Goal: Task Accomplishment & Management: Manage account settings

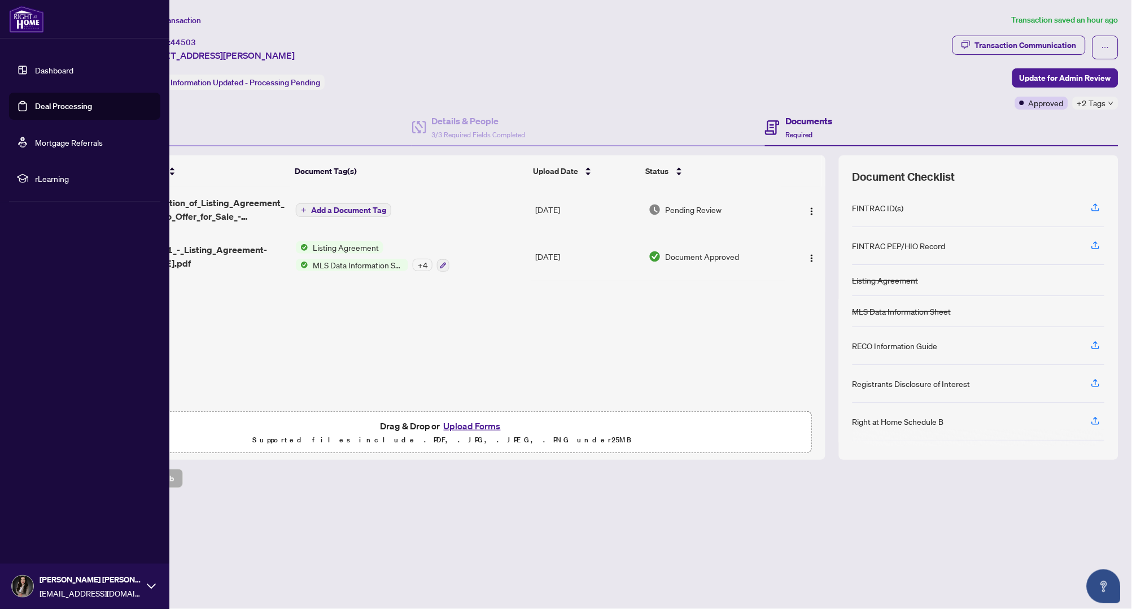
click at [35, 74] on link "Dashboard" at bounding box center [54, 70] width 38 height 10
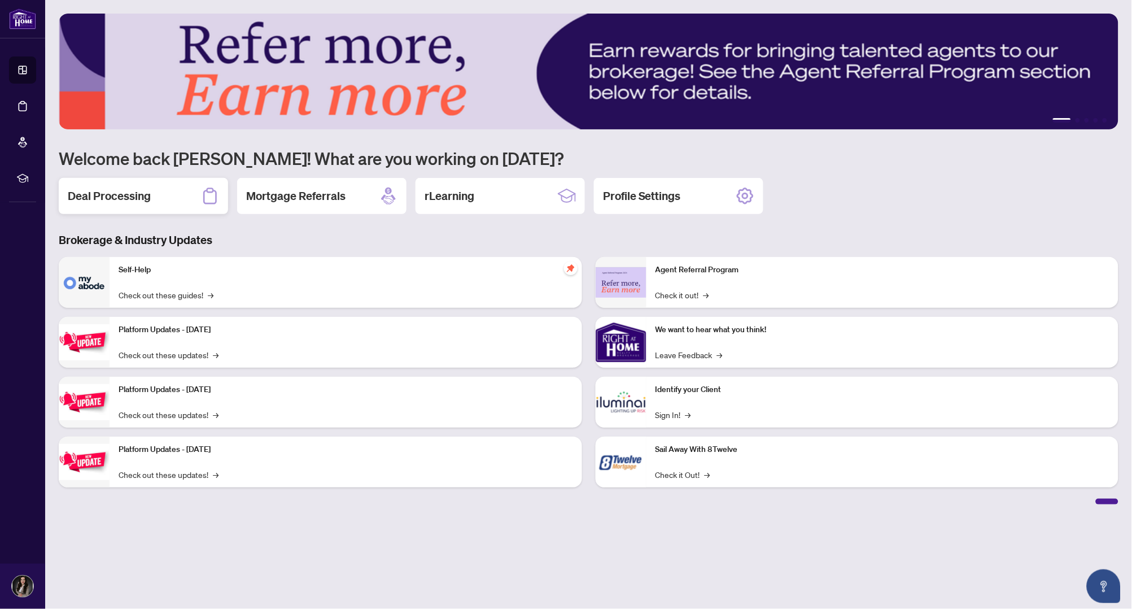
click at [134, 194] on h2 "Deal Processing" at bounding box center [109, 196] width 83 height 16
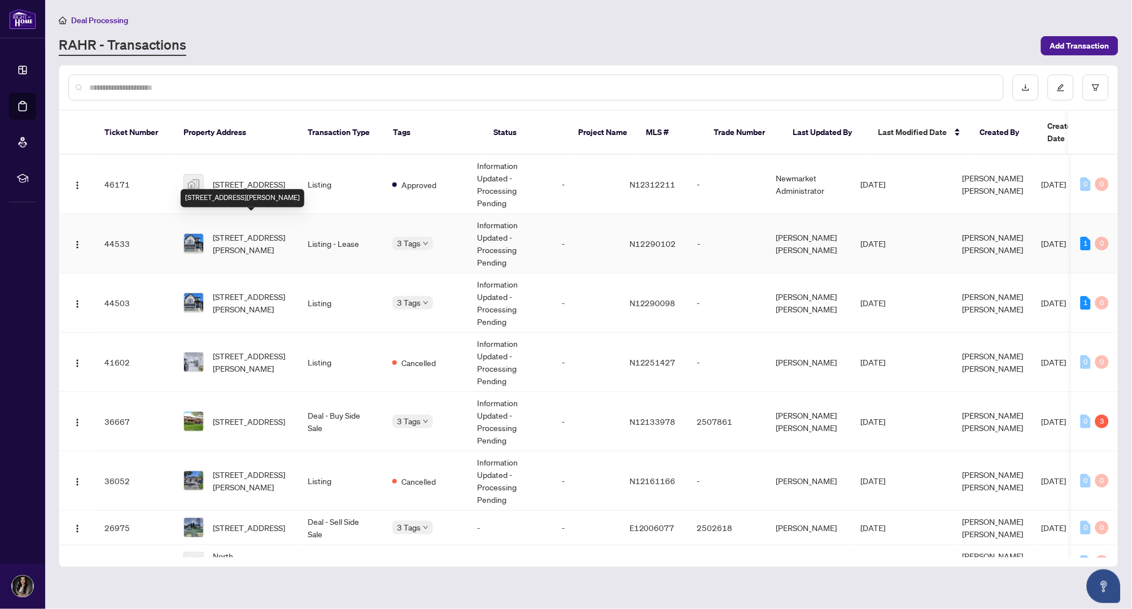
click at [252, 231] on span "[STREET_ADDRESS][PERSON_NAME]" at bounding box center [251, 243] width 77 height 25
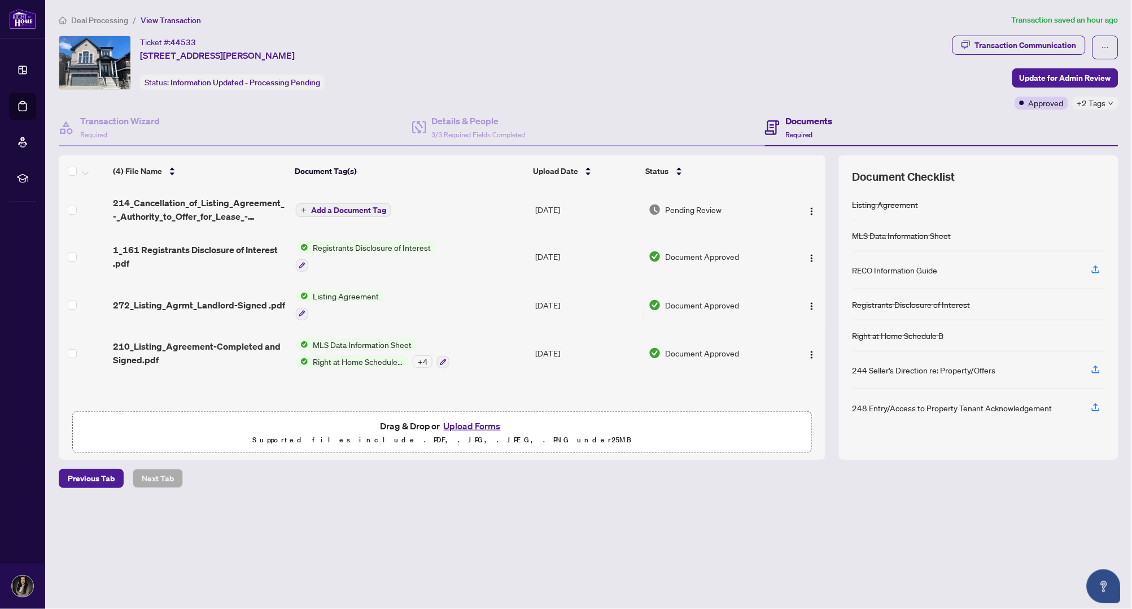
click at [387, 207] on button "Add a Document Tag" at bounding box center [343, 210] width 95 height 14
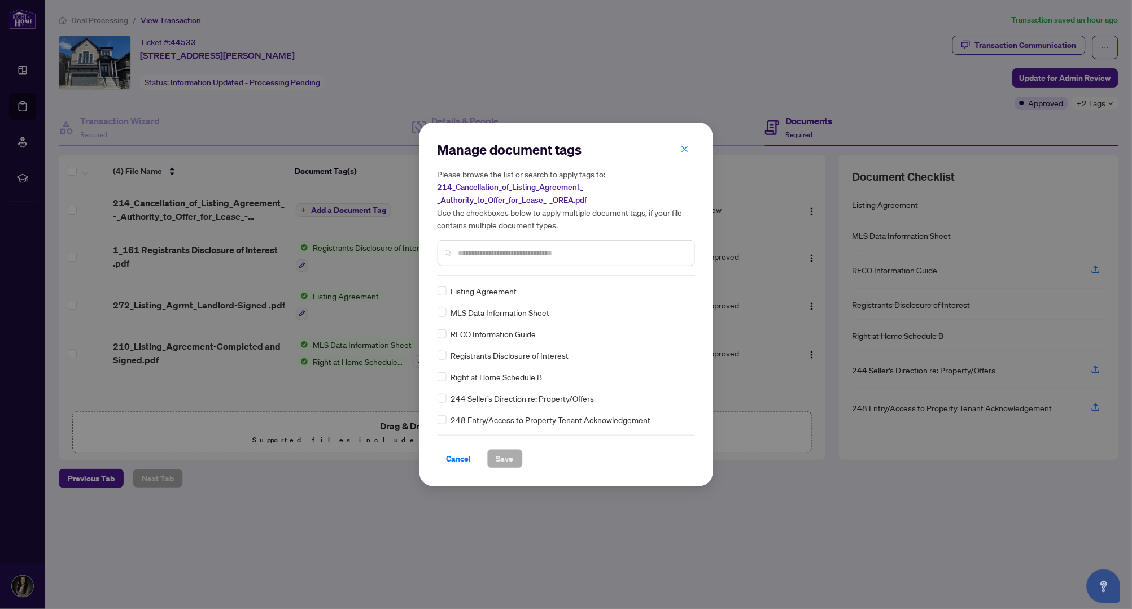
click at [474, 247] on input "text" at bounding box center [571, 253] width 227 height 12
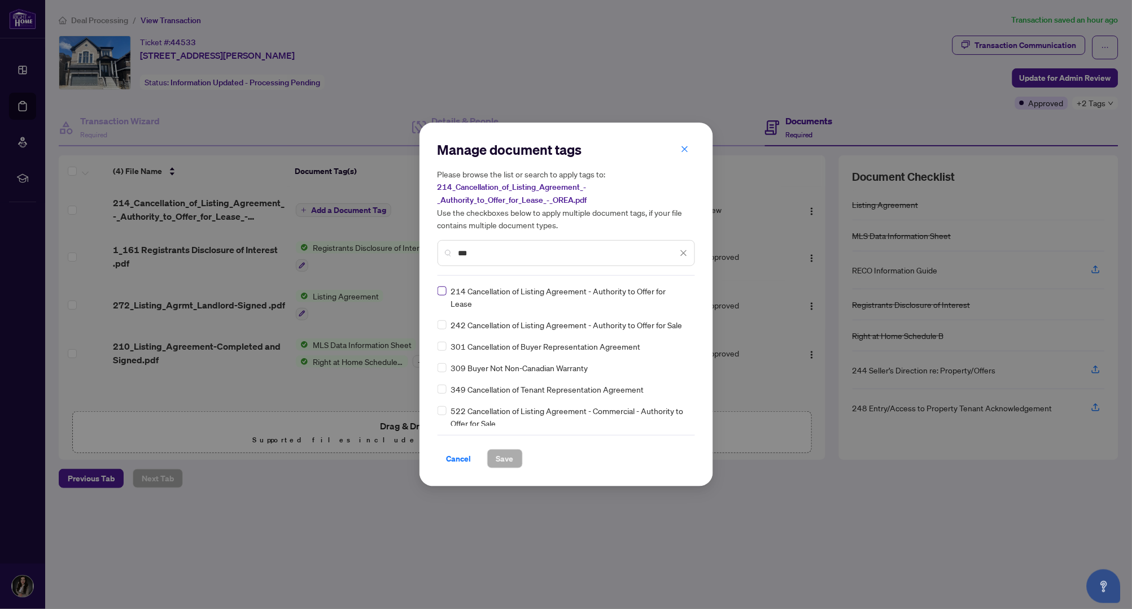
type input "***"
click at [503, 453] on span "Save" at bounding box center [505, 458] width 18 height 18
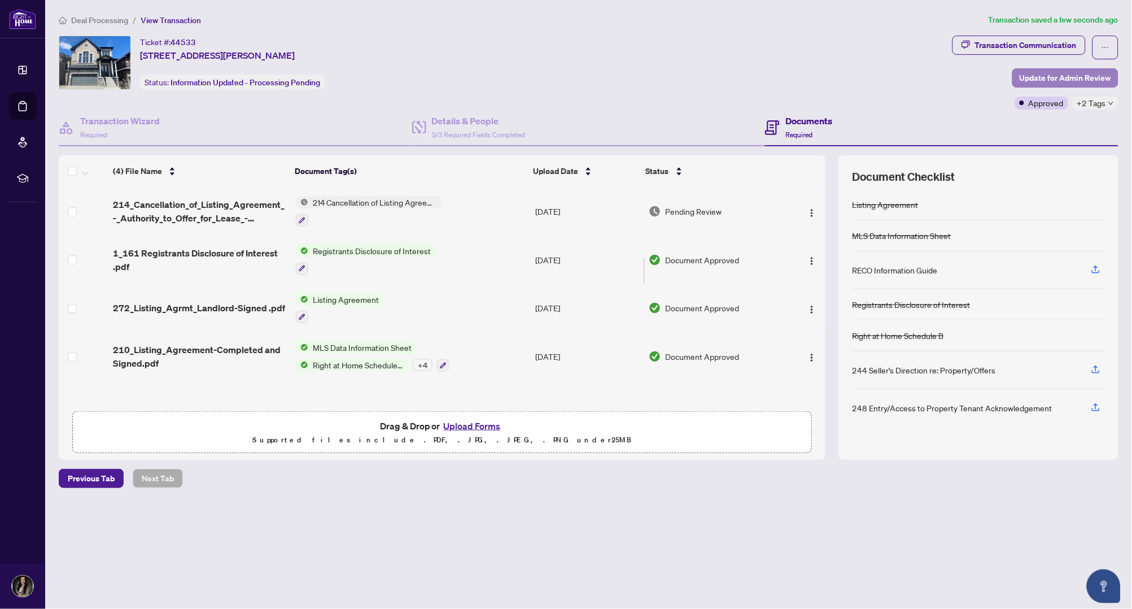
click at [1049, 75] on span "Update for Admin Review" at bounding box center [1065, 78] width 91 height 18
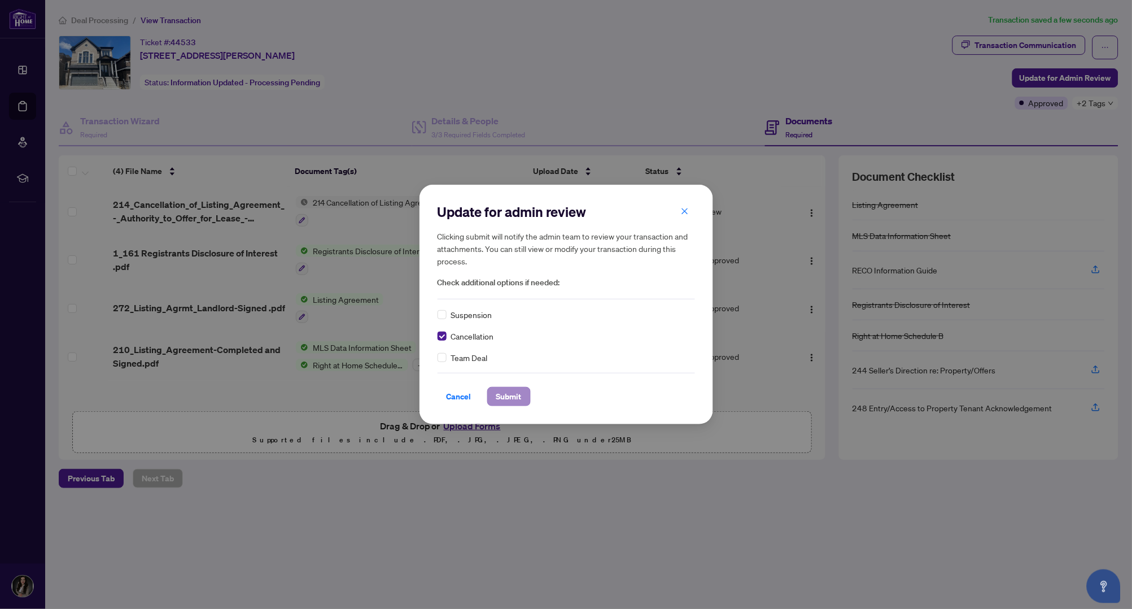
click at [505, 393] on span "Submit" at bounding box center [508, 396] width 25 height 18
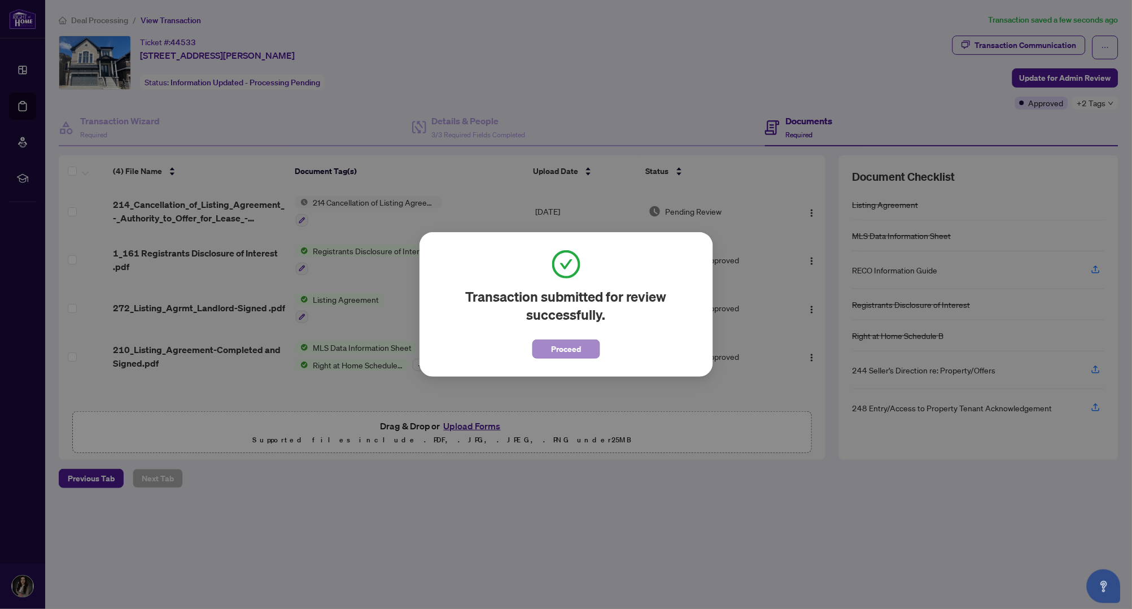
click at [552, 348] on span "Proceed" at bounding box center [566, 349] width 30 height 18
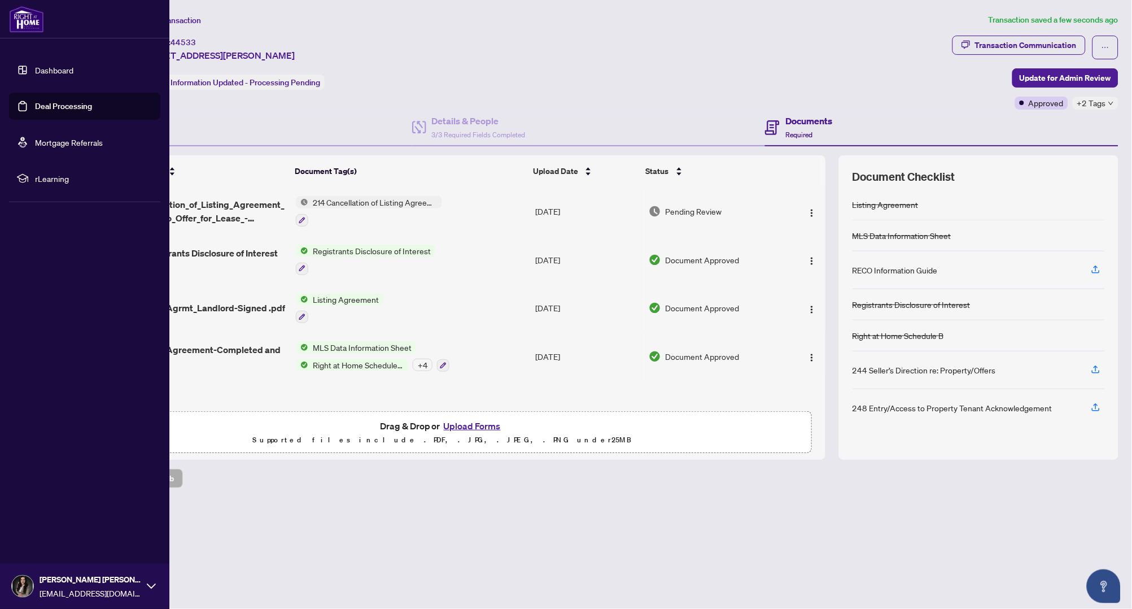
click at [35, 70] on link "Dashboard" at bounding box center [54, 70] width 38 height 10
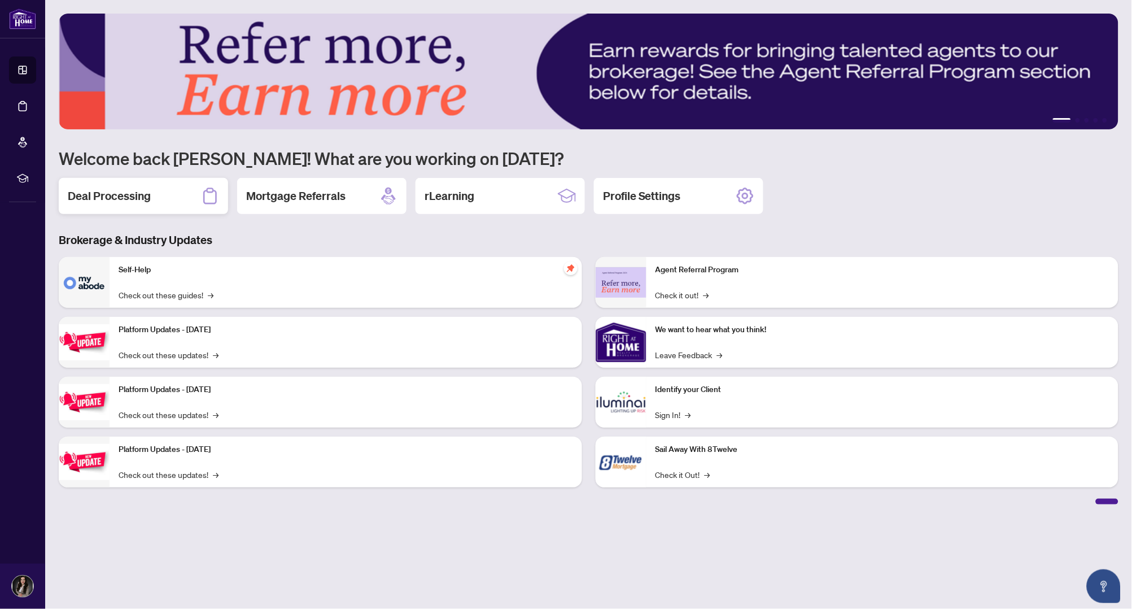
click at [145, 200] on h2 "Deal Processing" at bounding box center [109, 196] width 83 height 16
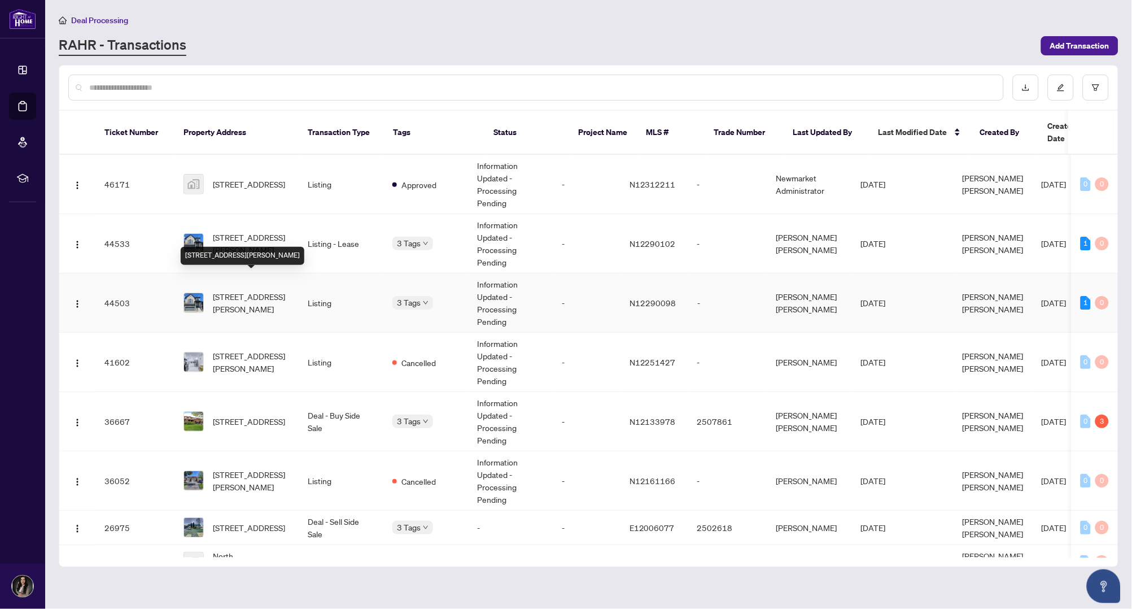
click at [258, 290] on span "[STREET_ADDRESS][PERSON_NAME]" at bounding box center [251, 302] width 77 height 25
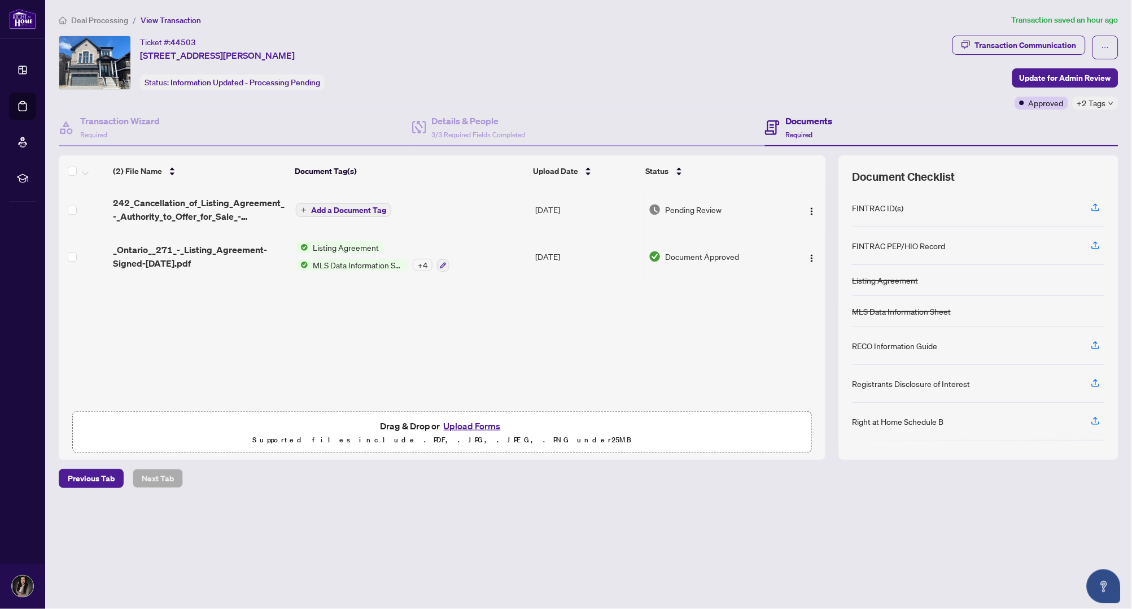
click at [358, 208] on span "Add a Document Tag" at bounding box center [348, 210] width 75 height 8
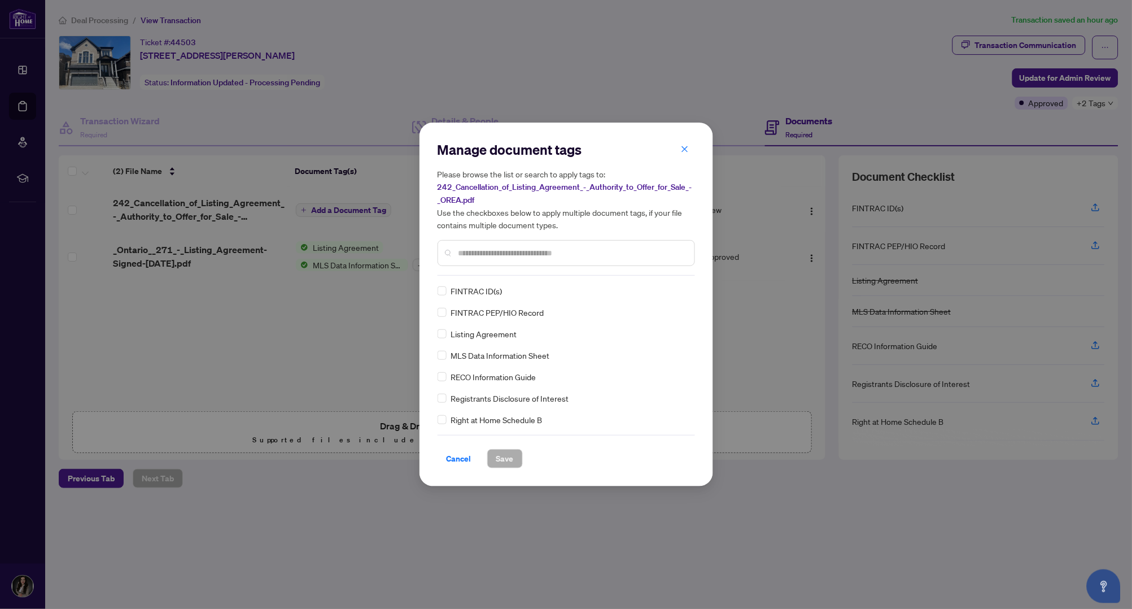
click at [467, 249] on input "text" at bounding box center [571, 253] width 227 height 12
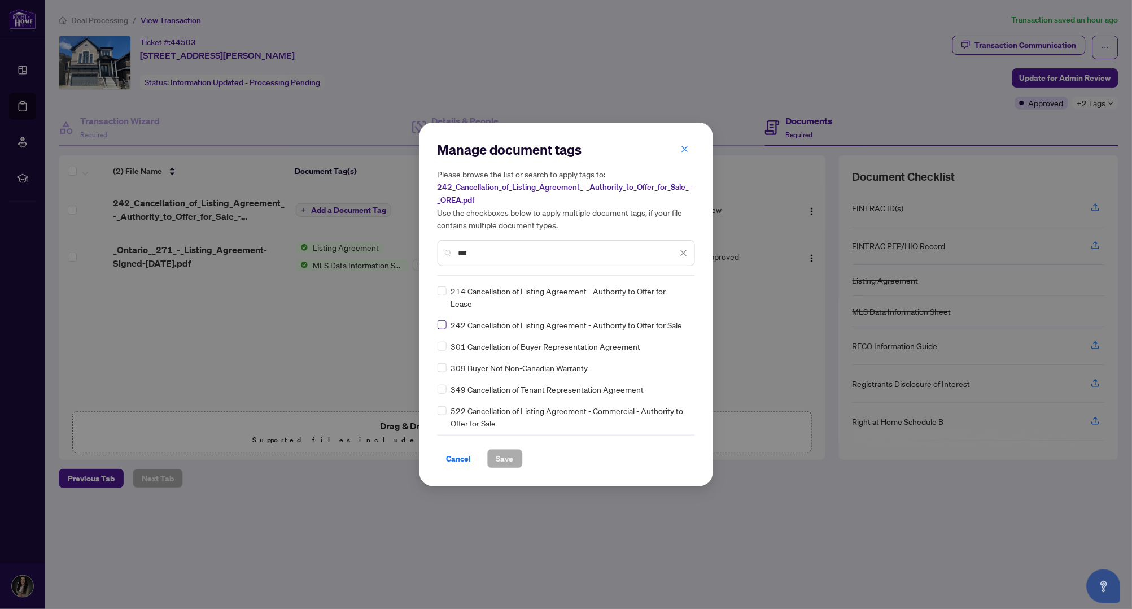
type input "***"
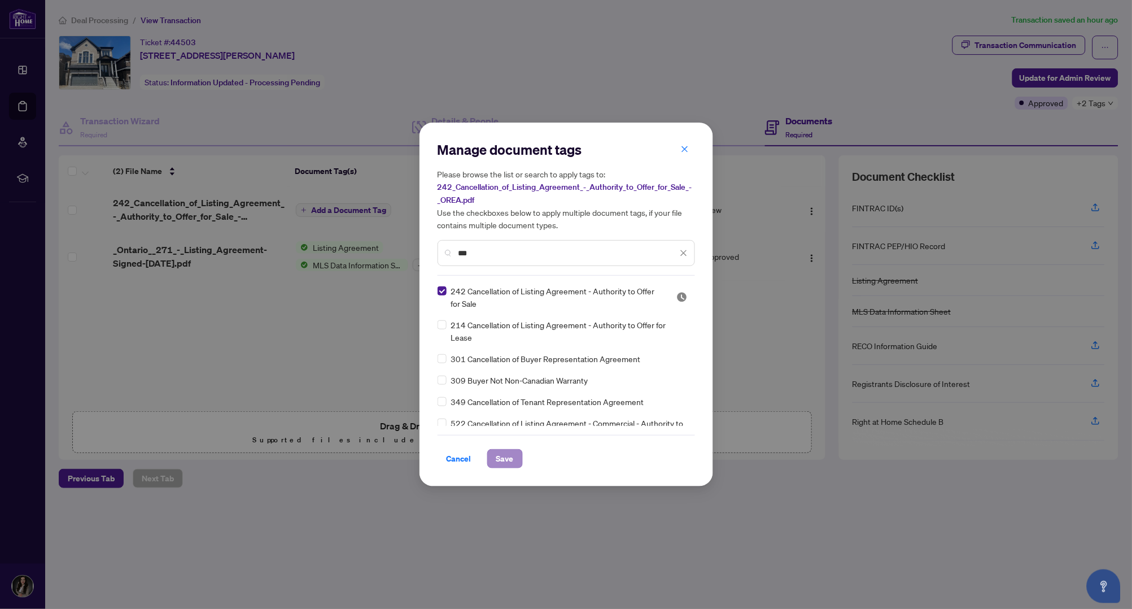
click at [502, 450] on span "Save" at bounding box center [505, 458] width 18 height 18
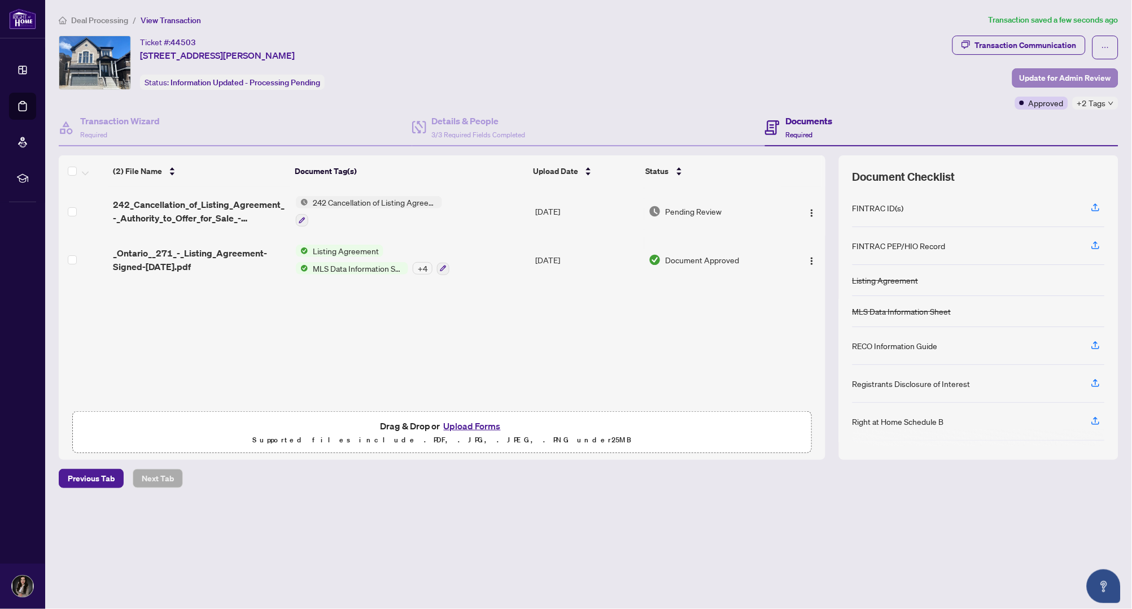
click at [1051, 76] on span "Update for Admin Review" at bounding box center [1065, 78] width 91 height 18
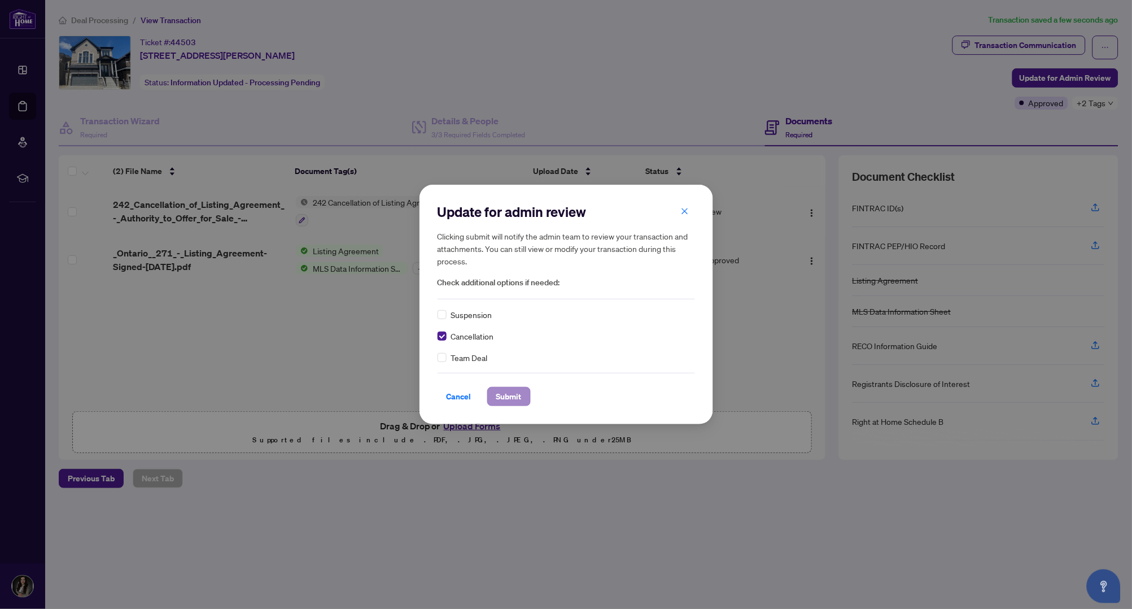
click at [516, 401] on span "Submit" at bounding box center [508, 396] width 25 height 18
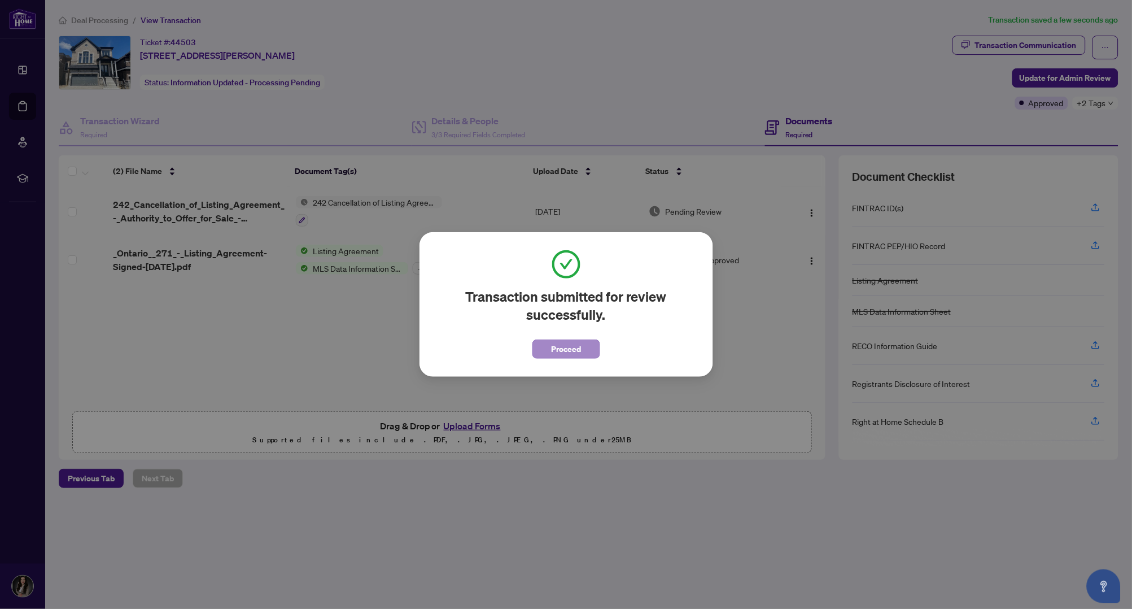
click at [567, 354] on span "Proceed" at bounding box center [566, 349] width 30 height 18
